Goal: Use online tool/utility: Utilize a website feature to perform a specific function

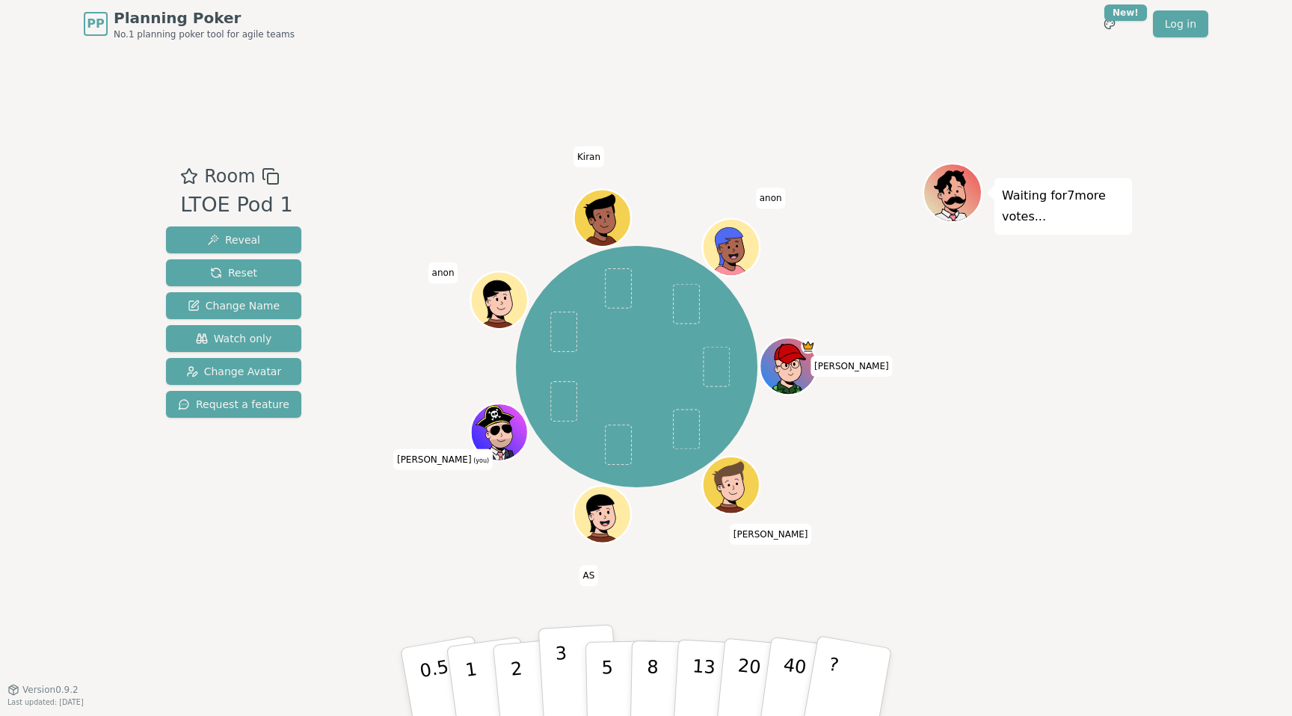
click at [563, 674] on p "3" at bounding box center [563, 684] width 16 height 82
click at [602, 683] on p "5" at bounding box center [607, 682] width 13 height 81
click at [566, 682] on p "3" at bounding box center [563, 684] width 16 height 82
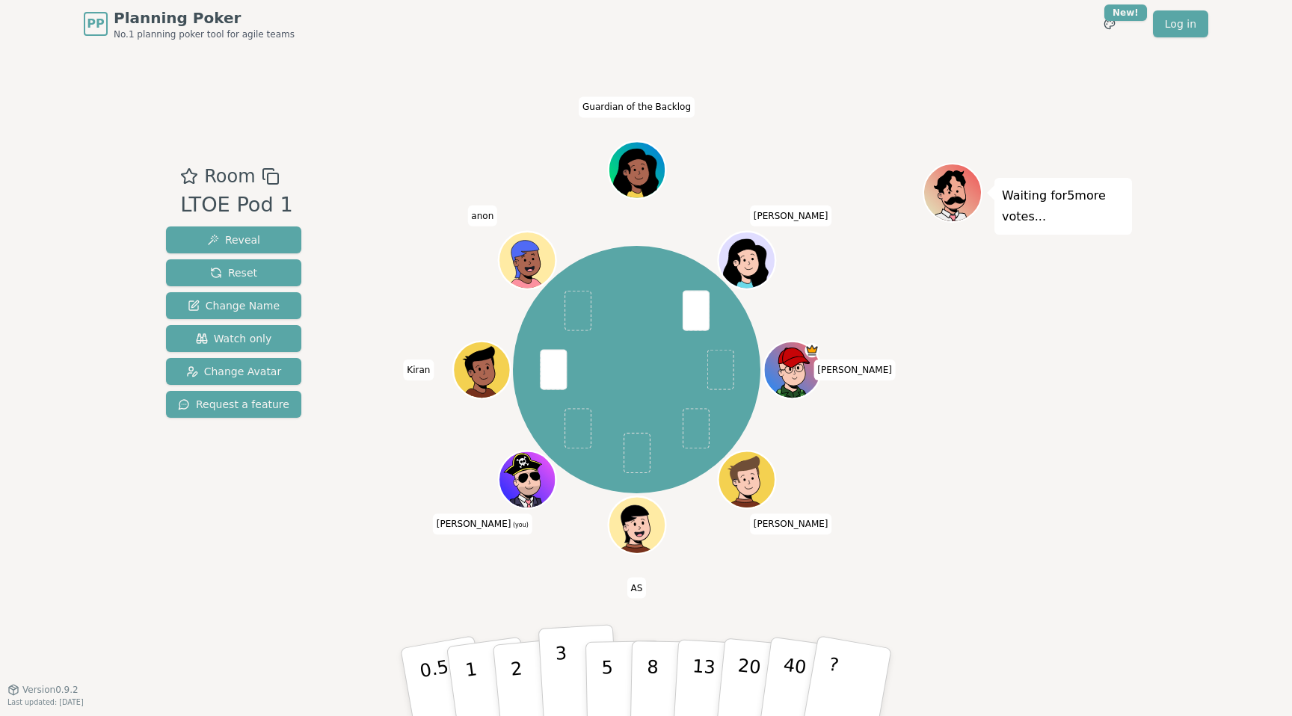
click at [571, 672] on button "3" at bounding box center [579, 682] width 82 height 117
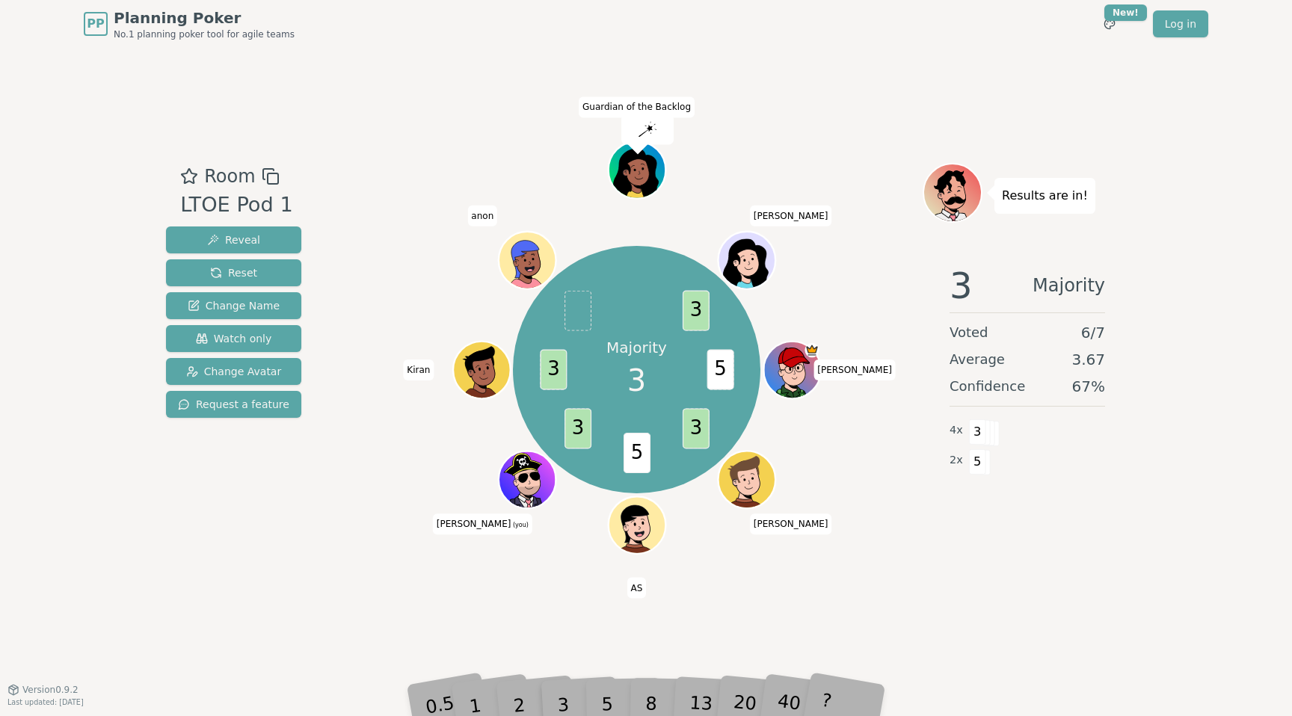
click at [499, 556] on div "Majority 3 5 3 5 3 3 3 [PERSON_NAME] [PERSON_NAME] AS [PERSON_NAME] (you) [PERS…" at bounding box center [637, 368] width 572 height 411
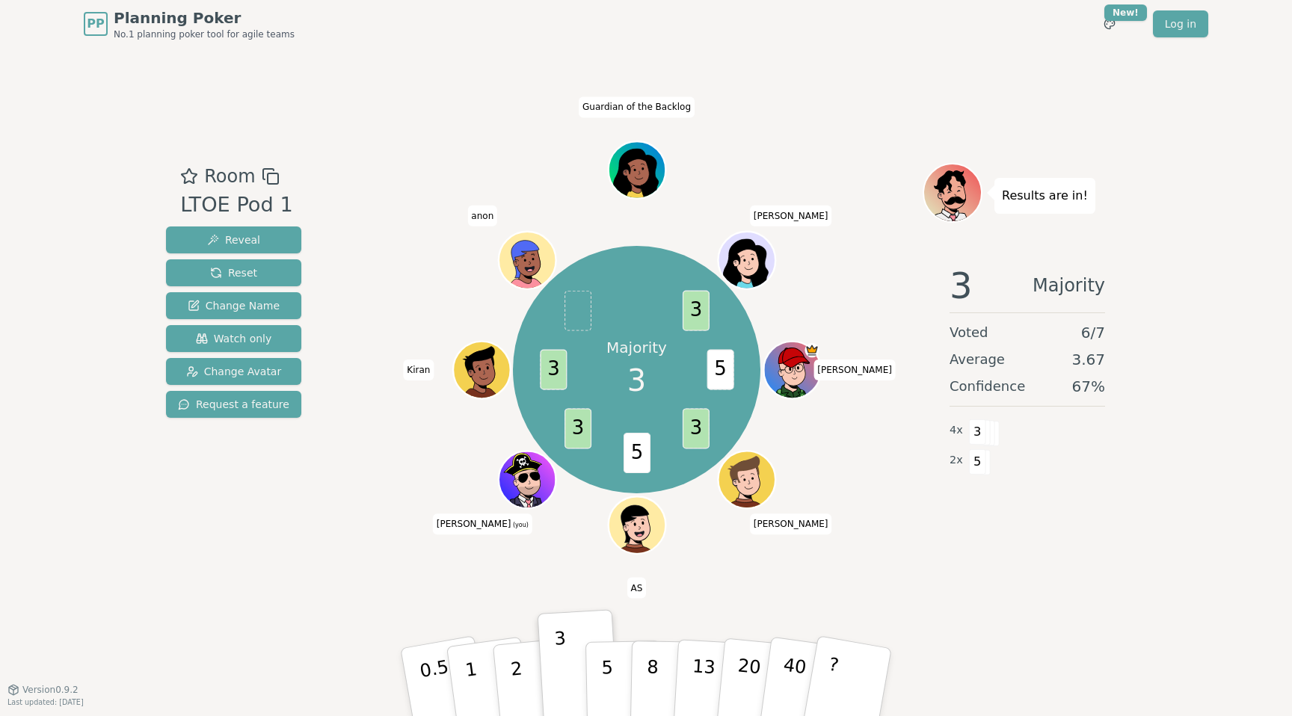
click at [313, 79] on div "Room LTOE Pod 1 Reveal Reset Change Name Watch only Change Avatar Request a fea…" at bounding box center [646, 369] width 972 height 642
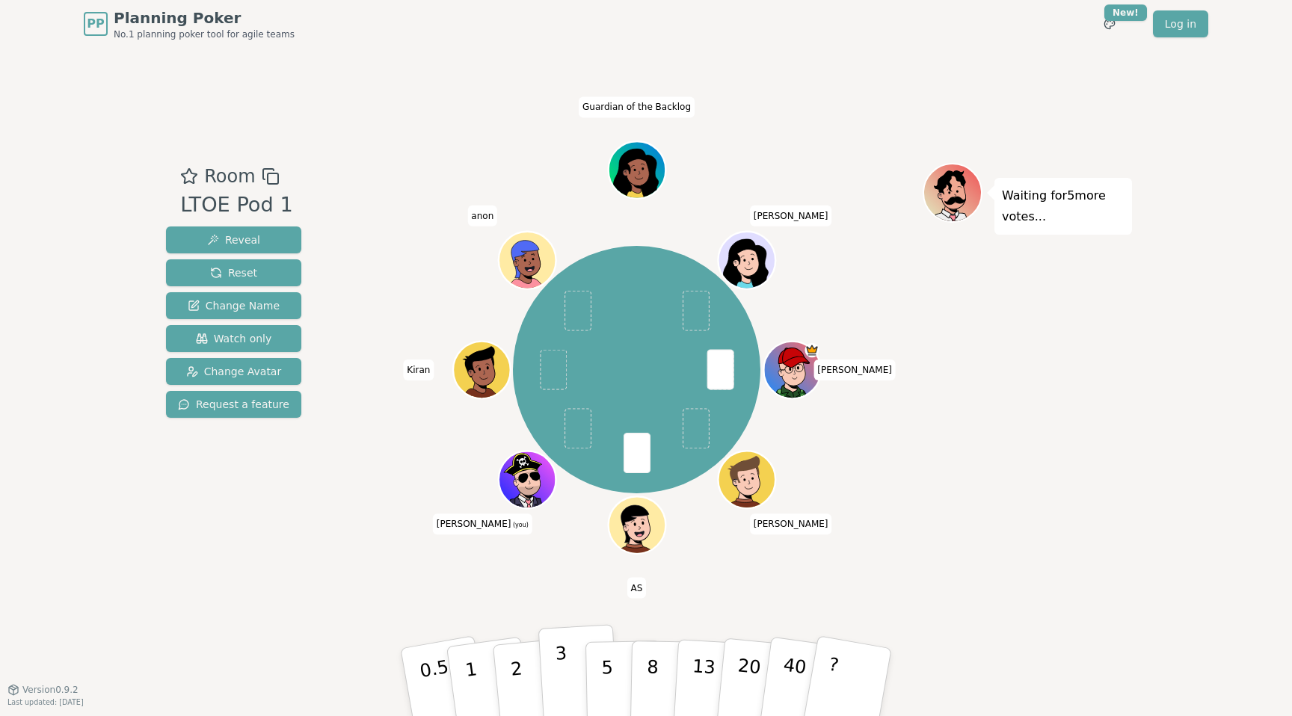
click at [563, 673] on p "3" at bounding box center [563, 684] width 16 height 82
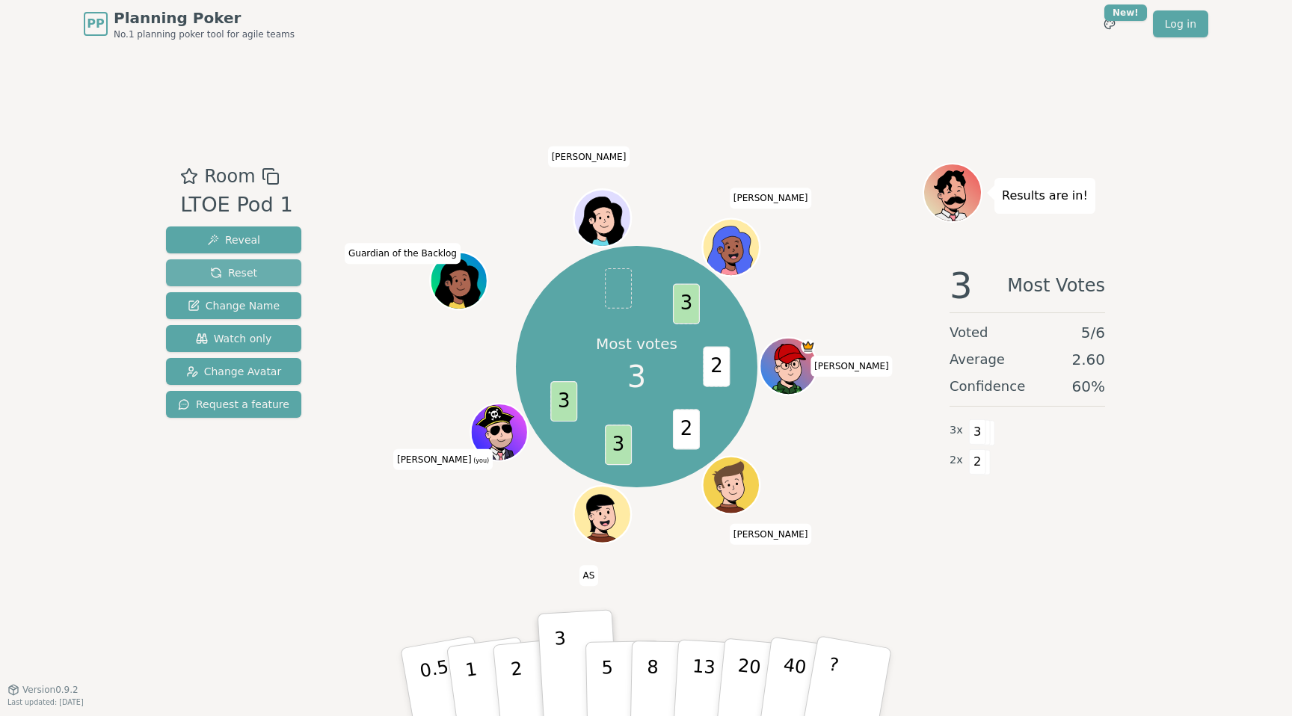
click at [254, 273] on button "Reset" at bounding box center [233, 272] width 135 height 27
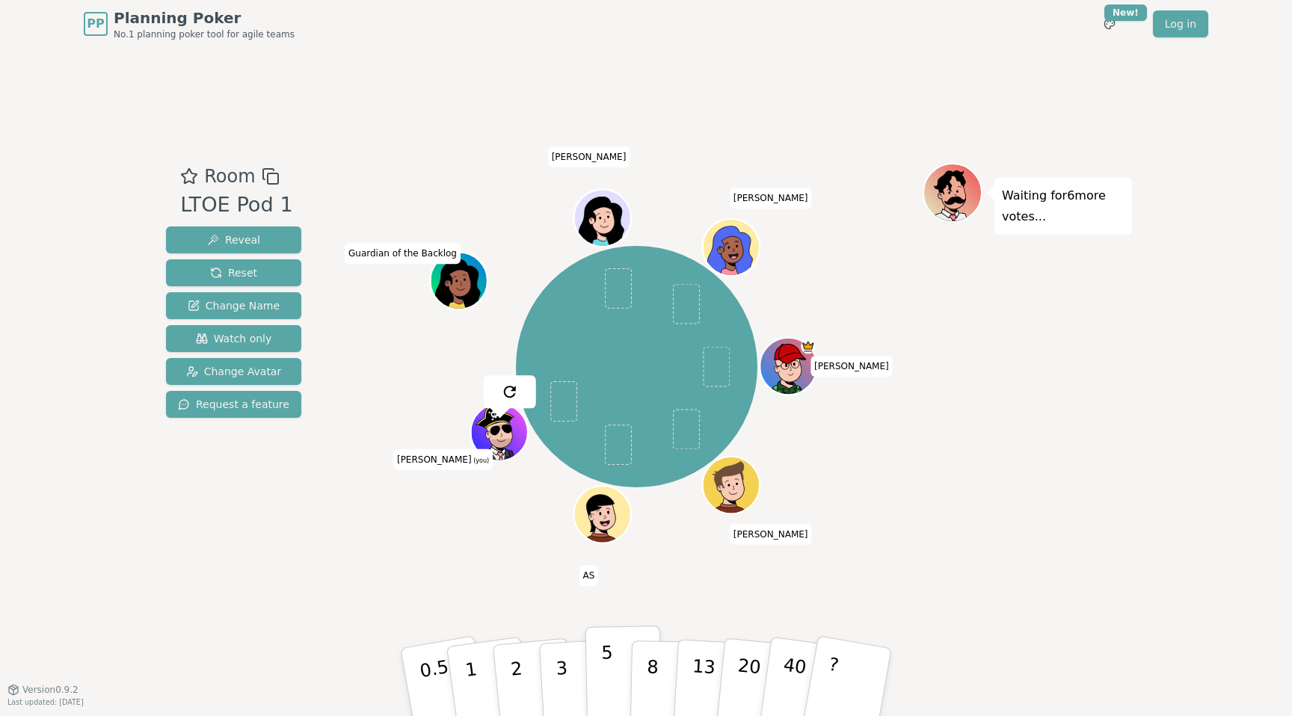
click at [602, 683] on p "5" at bounding box center [607, 682] width 13 height 81
